Goal: Information Seeking & Learning: Check status

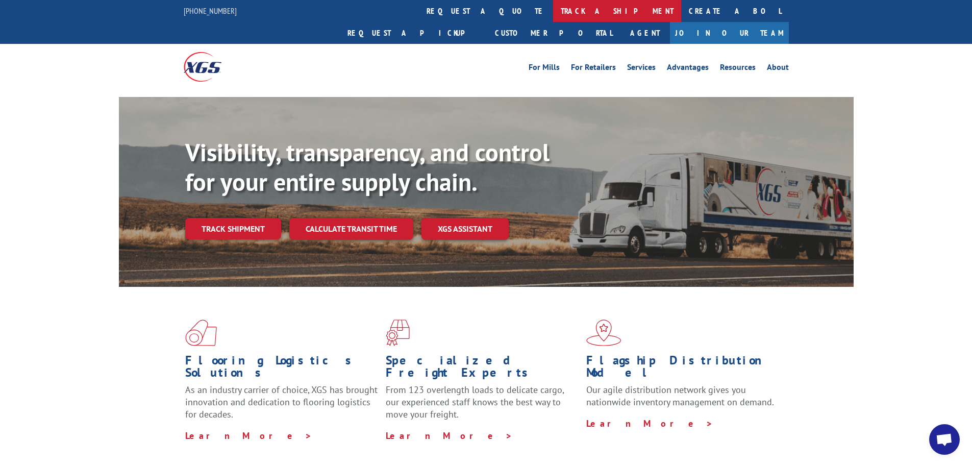
click at [553, 16] on link "track a shipment" at bounding box center [617, 11] width 128 height 22
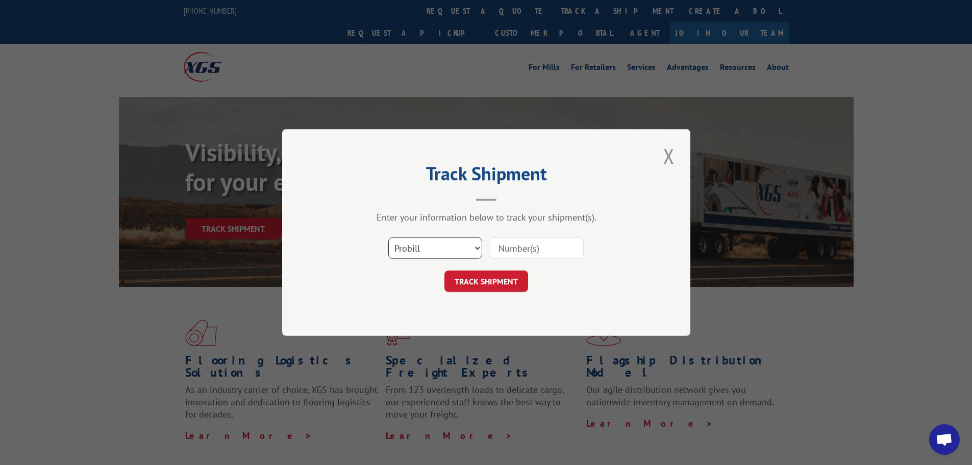
click at [475, 244] on select "Select category... Probill BOL PO" at bounding box center [435, 247] width 94 height 21
select select "bol"
click at [388, 237] on select "Select category... Probill BOL PO" at bounding box center [435, 247] width 94 height 21
click at [526, 249] on input at bounding box center [537, 247] width 94 height 21
paste input "869238"
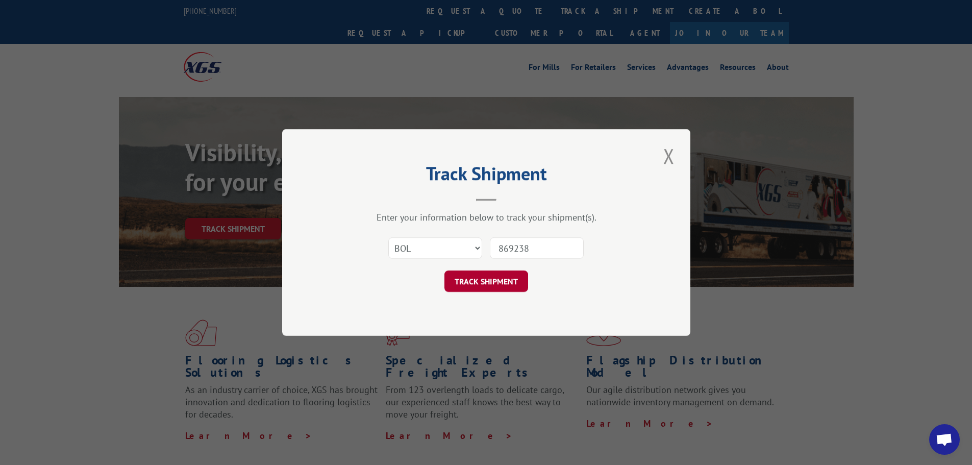
type input "869238"
click at [512, 287] on button "TRACK SHIPMENT" at bounding box center [486, 280] width 84 height 21
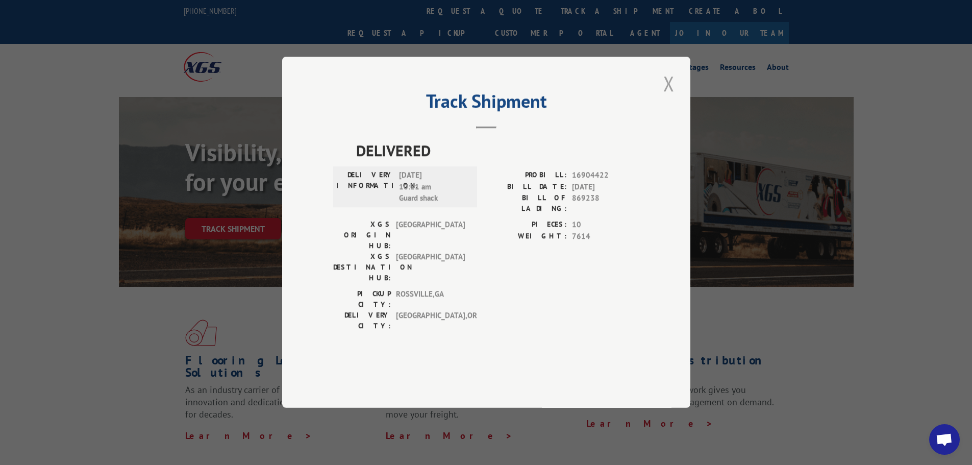
click at [662, 97] on button "Close modal" at bounding box center [668, 83] width 17 height 28
